Goal: Transaction & Acquisition: Subscribe to service/newsletter

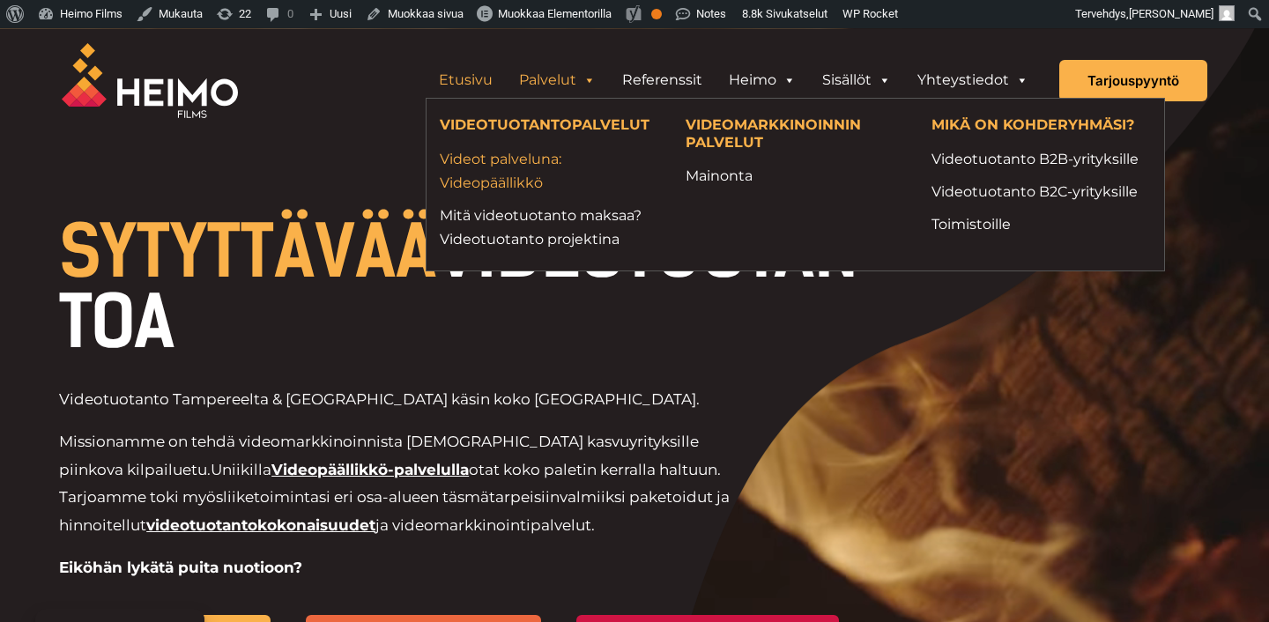
click at [511, 178] on link "Videot palveluna: Videopäällikkö" at bounding box center [549, 171] width 219 height 48
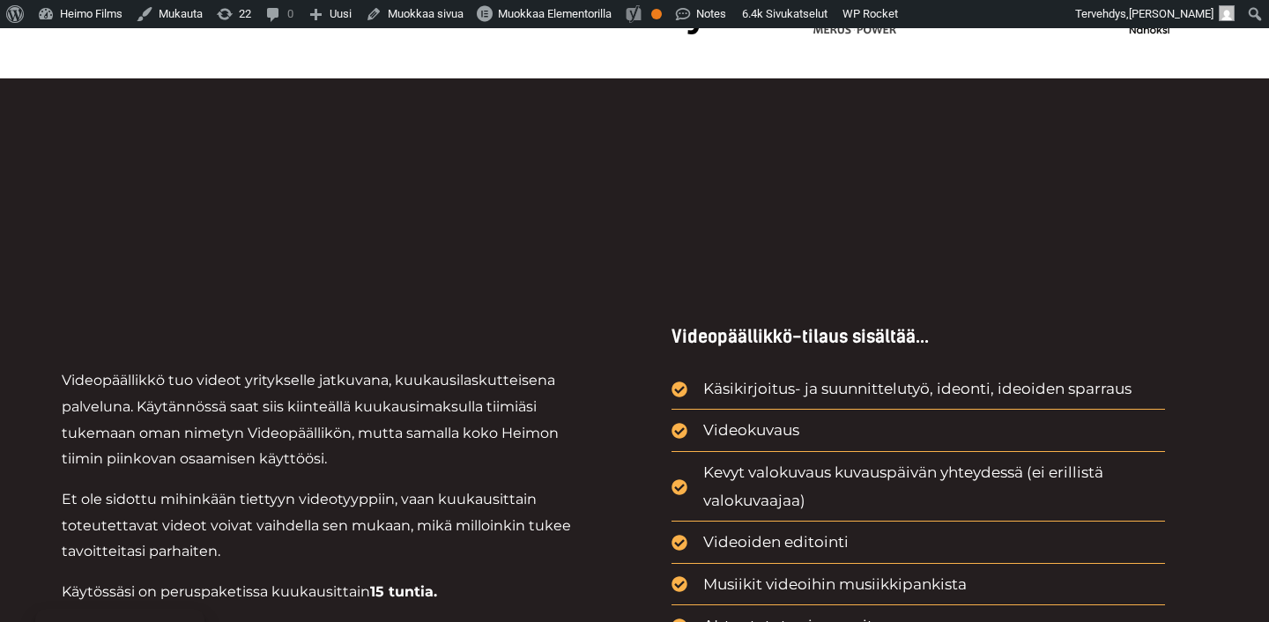
scroll to position [888, 0]
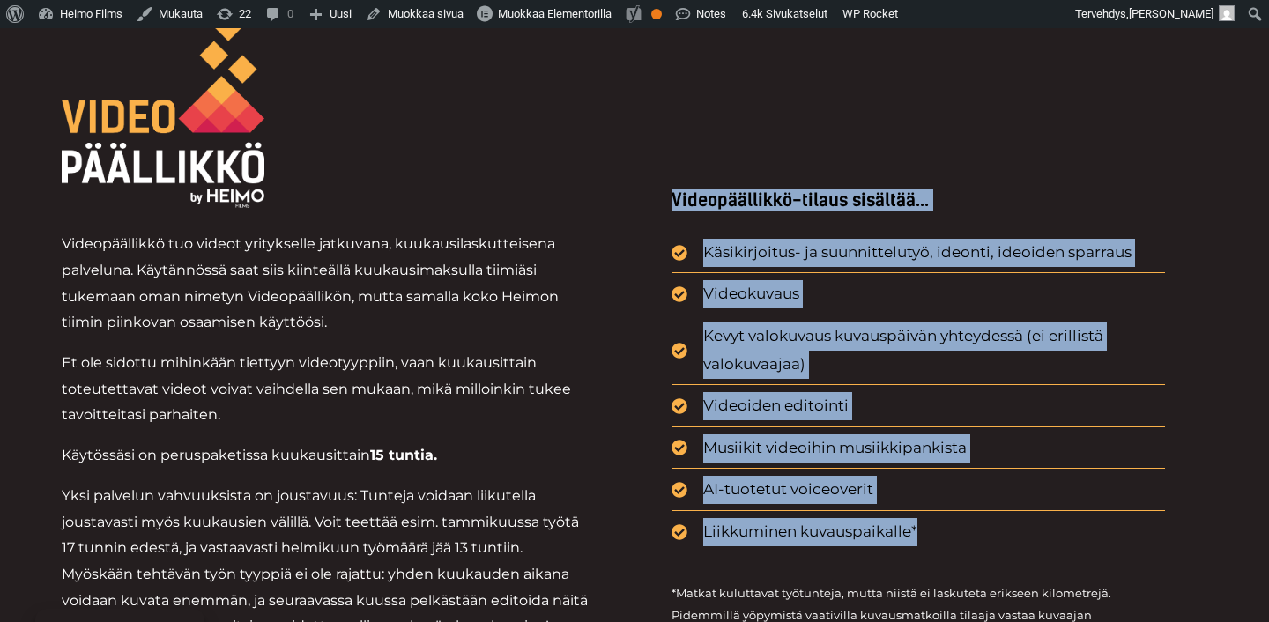
drag, startPoint x: 655, startPoint y: 208, endPoint x: 959, endPoint y: 540, distance: 449.6
click at [961, 540] on div "Videopäällikkö-tilaus sisältää... Käsikirjoitus- ja suunnittelutyö, ideonti, id…" at bounding box center [918, 432] width 578 height 840
click at [959, 540] on li "Liikkuminen kuvauspaikalle*" at bounding box center [917, 532] width 493 height 28
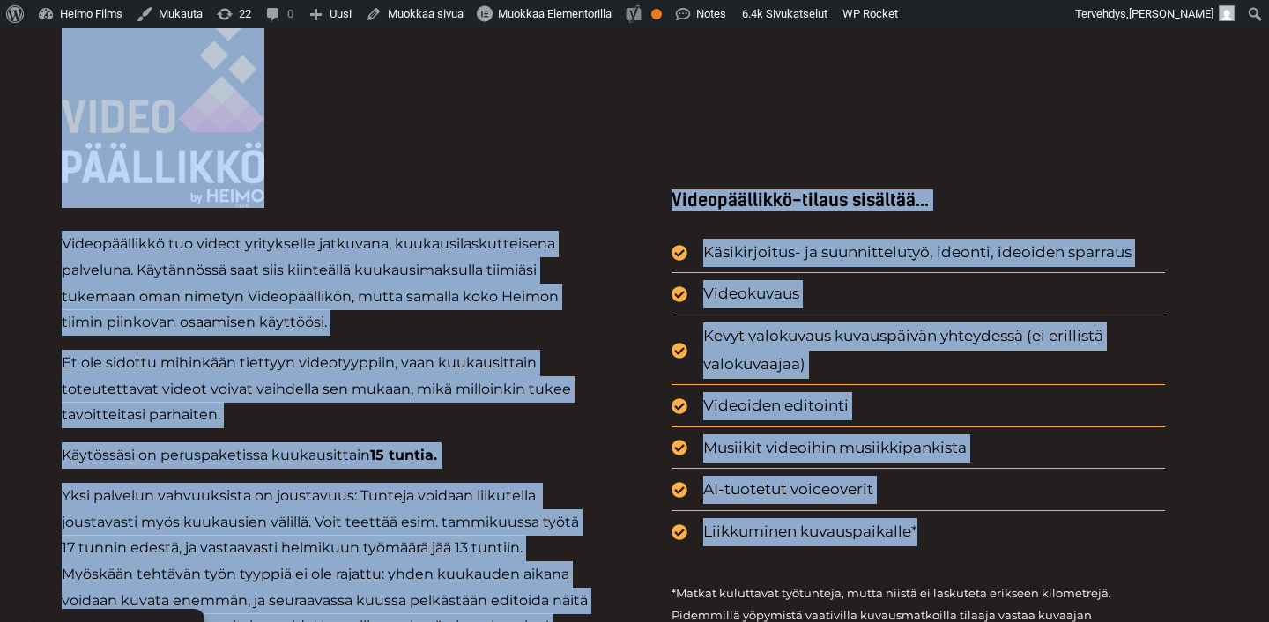
drag, startPoint x: 990, startPoint y: 540, endPoint x: 33, endPoint y: 153, distance: 1032.0
click at [33, 153] on div "Videopäällikkö tuo videot yritykselle jatkuvana, kuukausilaskutteisena palvelun…" at bounding box center [634, 414] width 1269 height 945
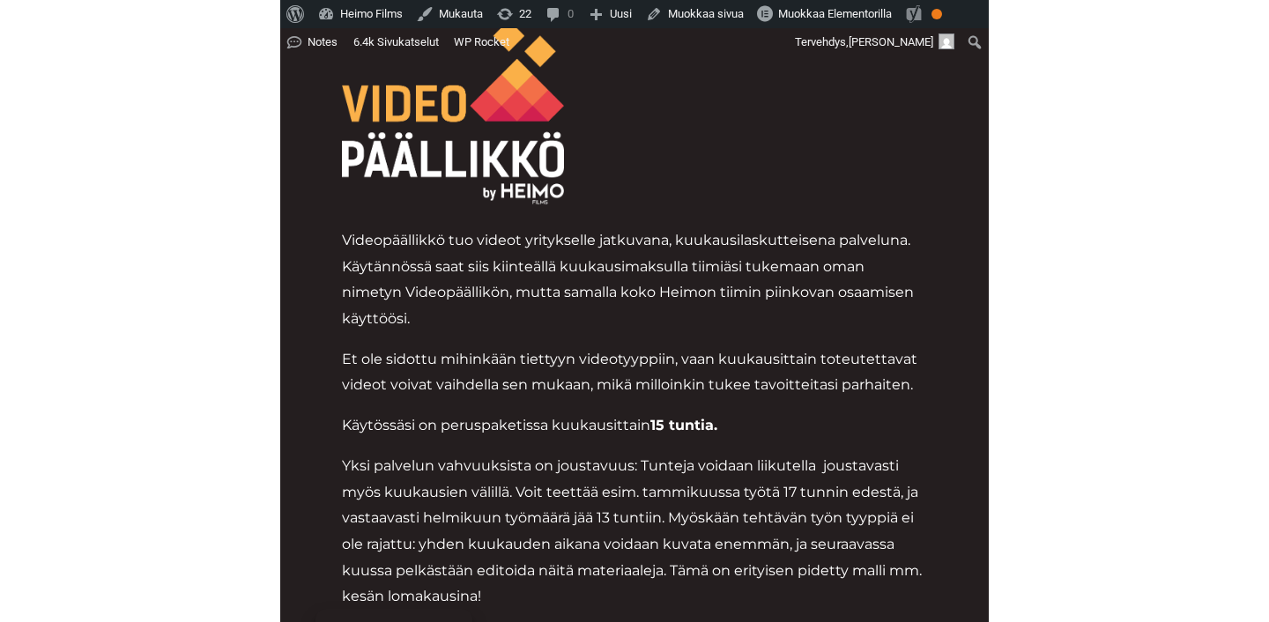
scroll to position [848, 0]
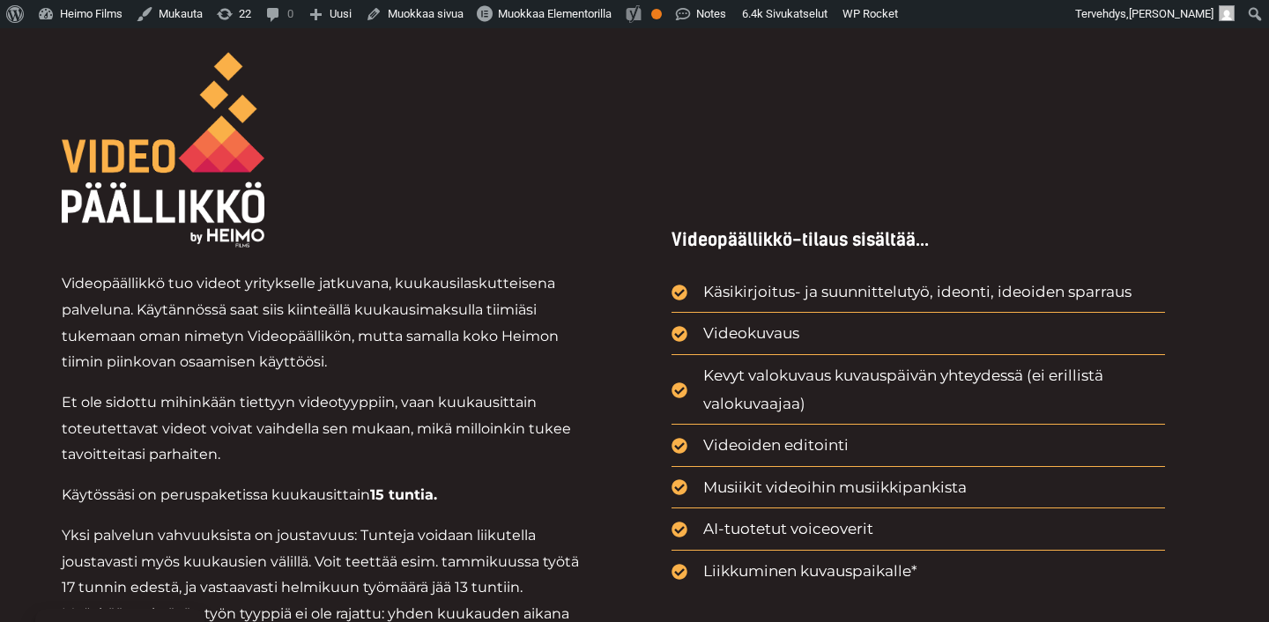
click at [477, 263] on div "Videopäällikkö tuo videot yritykselle jatkuvana, kuukausilaskutteisena palvelun…" at bounding box center [328, 535] width 532 height 558
